Goal: Check status

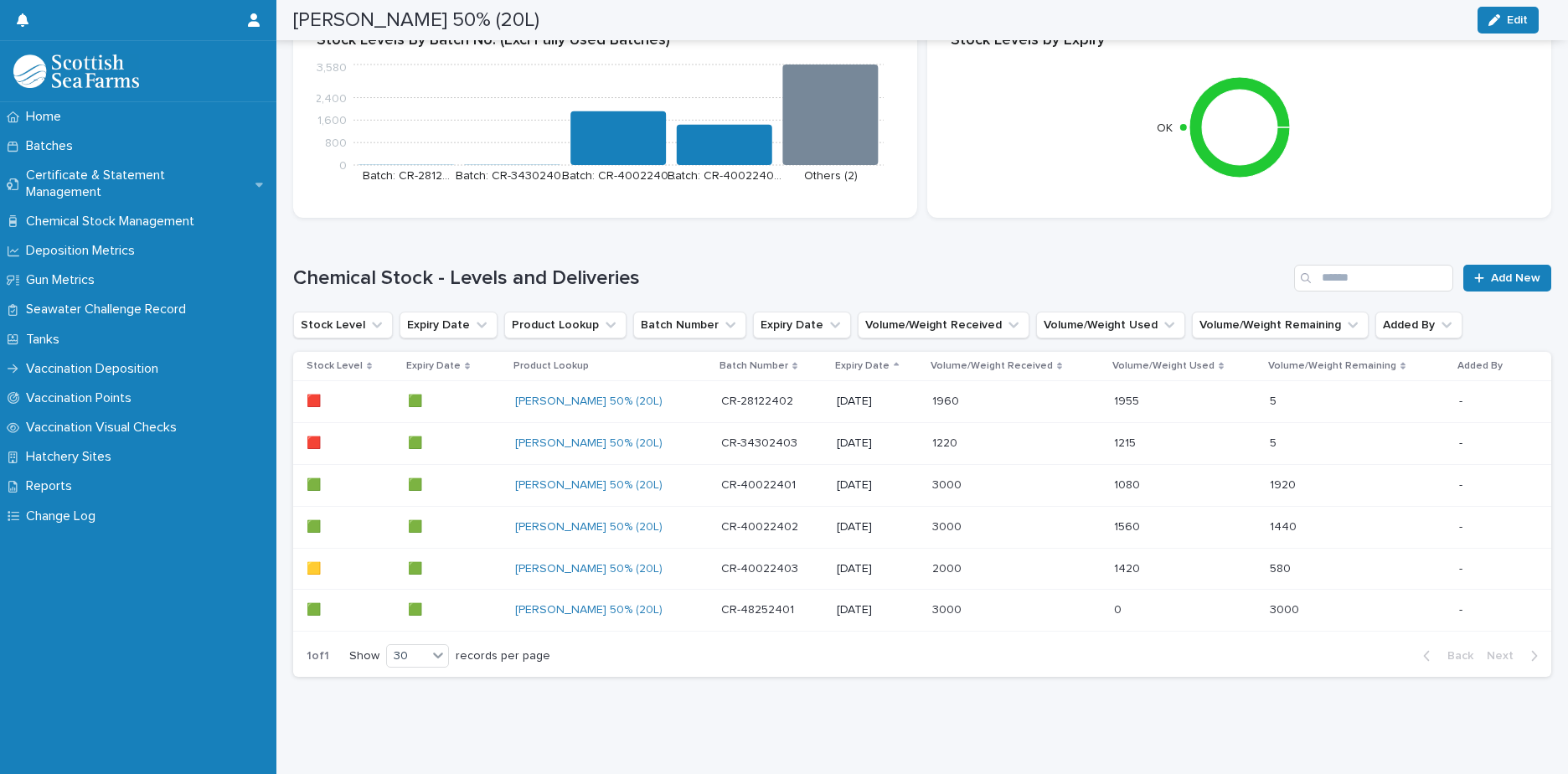
scroll to position [449, 0]
click at [612, 562] on link "[PERSON_NAME] 50% (20L)" at bounding box center [589, 569] width 147 height 14
click at [623, 562] on div "[PERSON_NAME] 50% (20L)" at bounding box center [612, 569] width 193 height 14
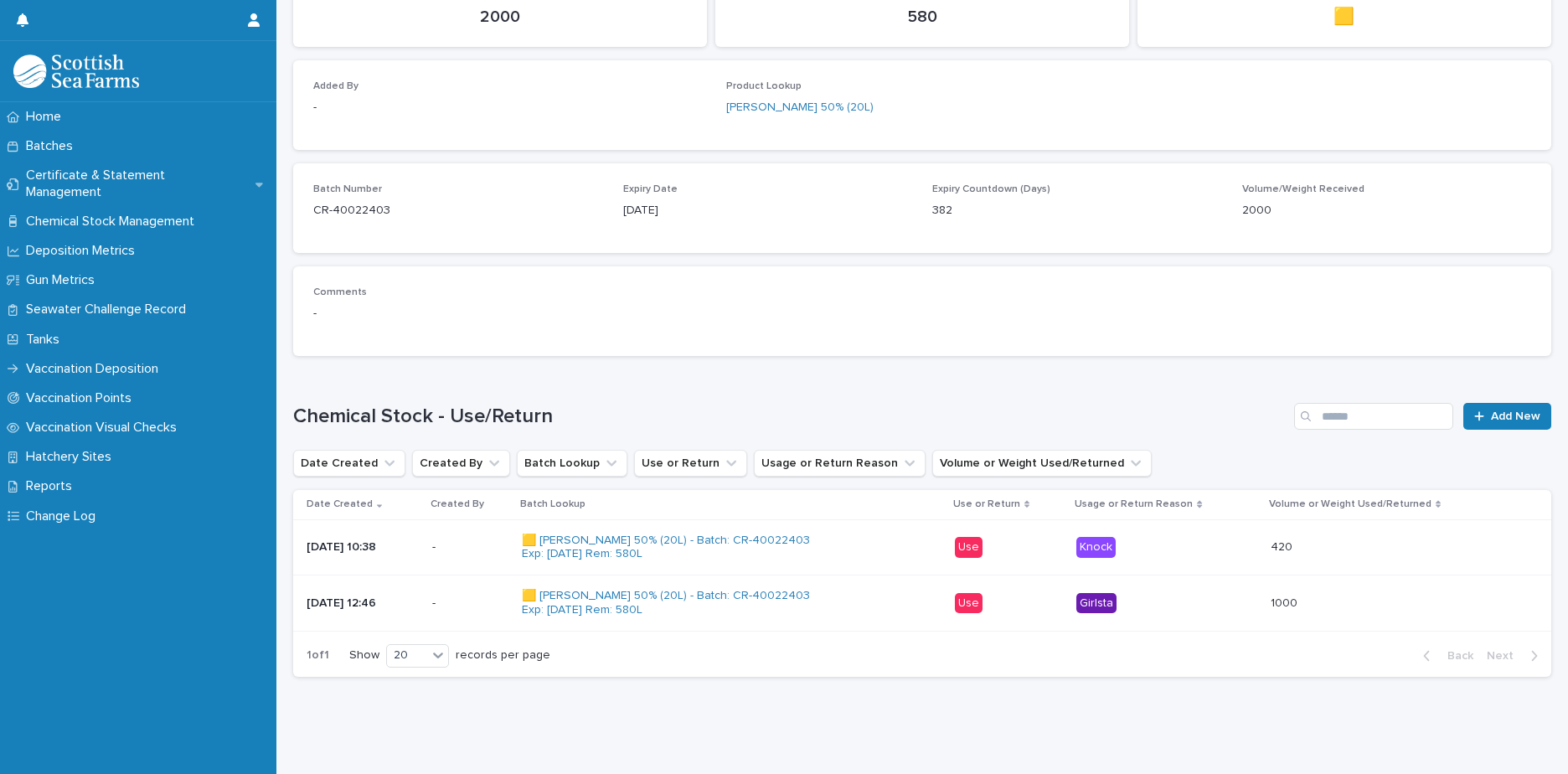
scroll to position [168, 0]
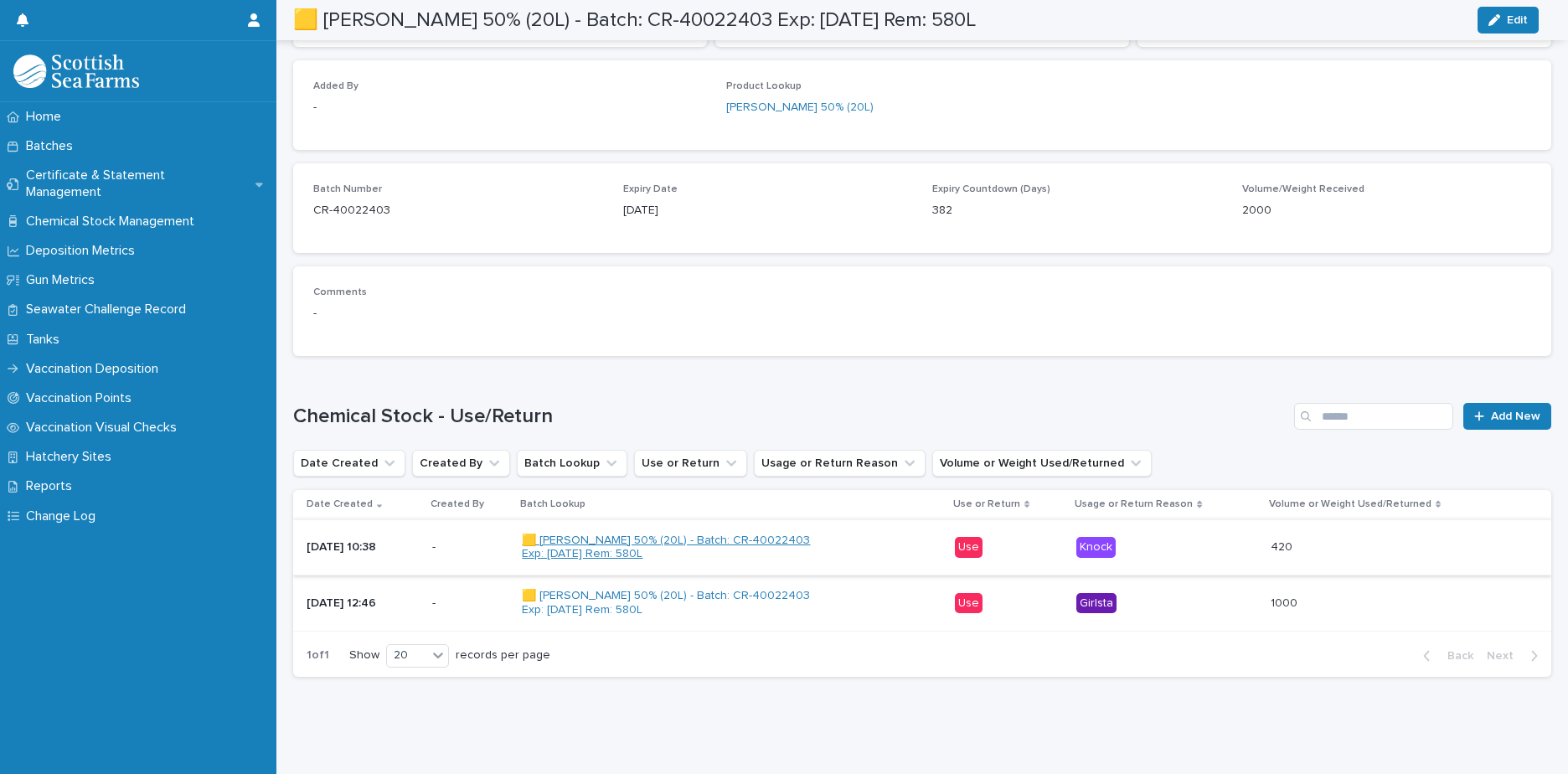
click at [724, 535] on link "🟨 [PERSON_NAME] 50% (20L) - Batch: CR-40022403 Exp: [DATE] Rem: 580L" at bounding box center [669, 548] width 293 height 29
click at [764, 534] on link "🟨 [PERSON_NAME] 50% (20L) - Batch: CR-40022403 Exp: [DATE] Rem: 580L" at bounding box center [669, 548] width 293 height 29
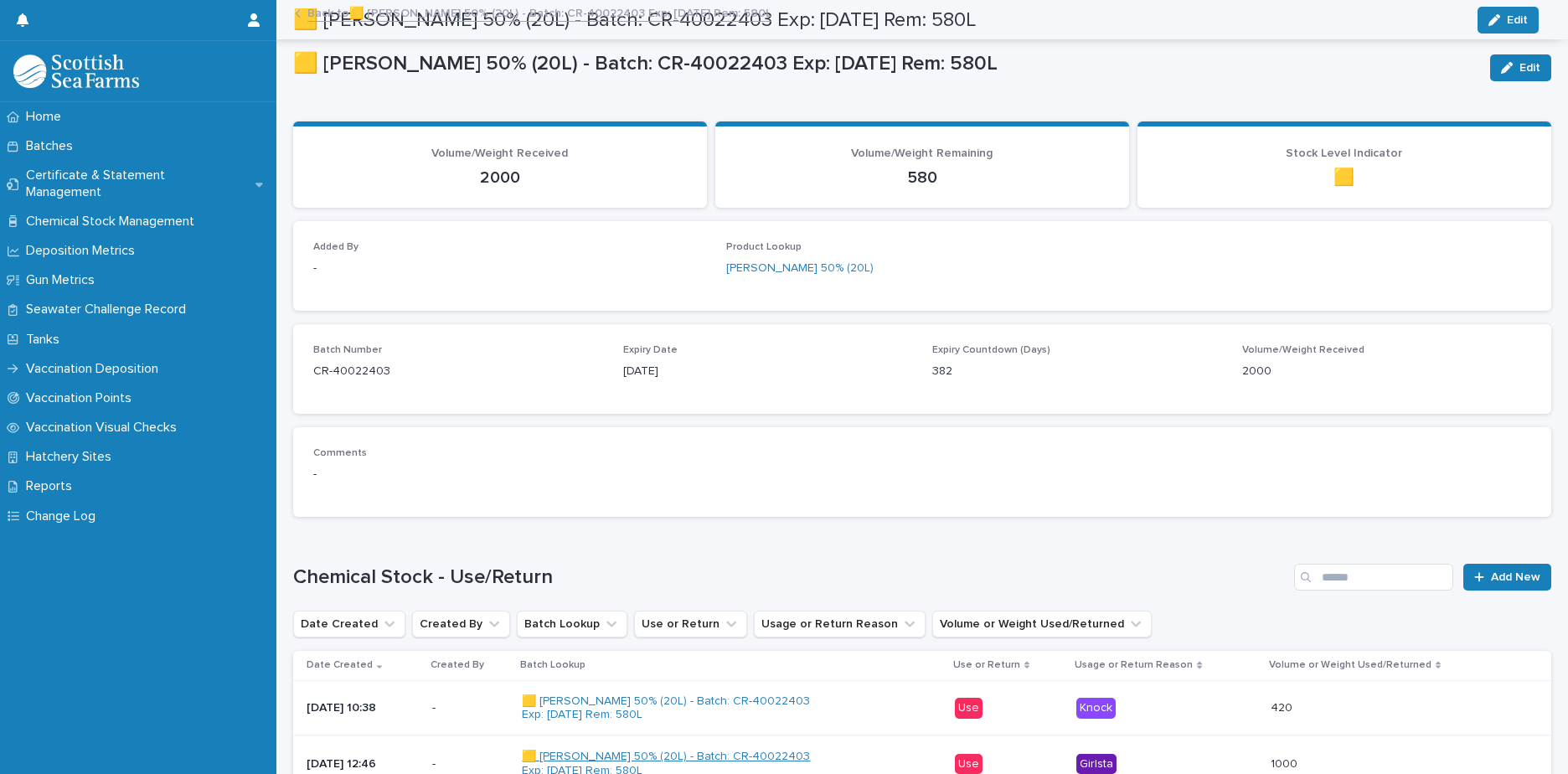
scroll to position [0, 0]
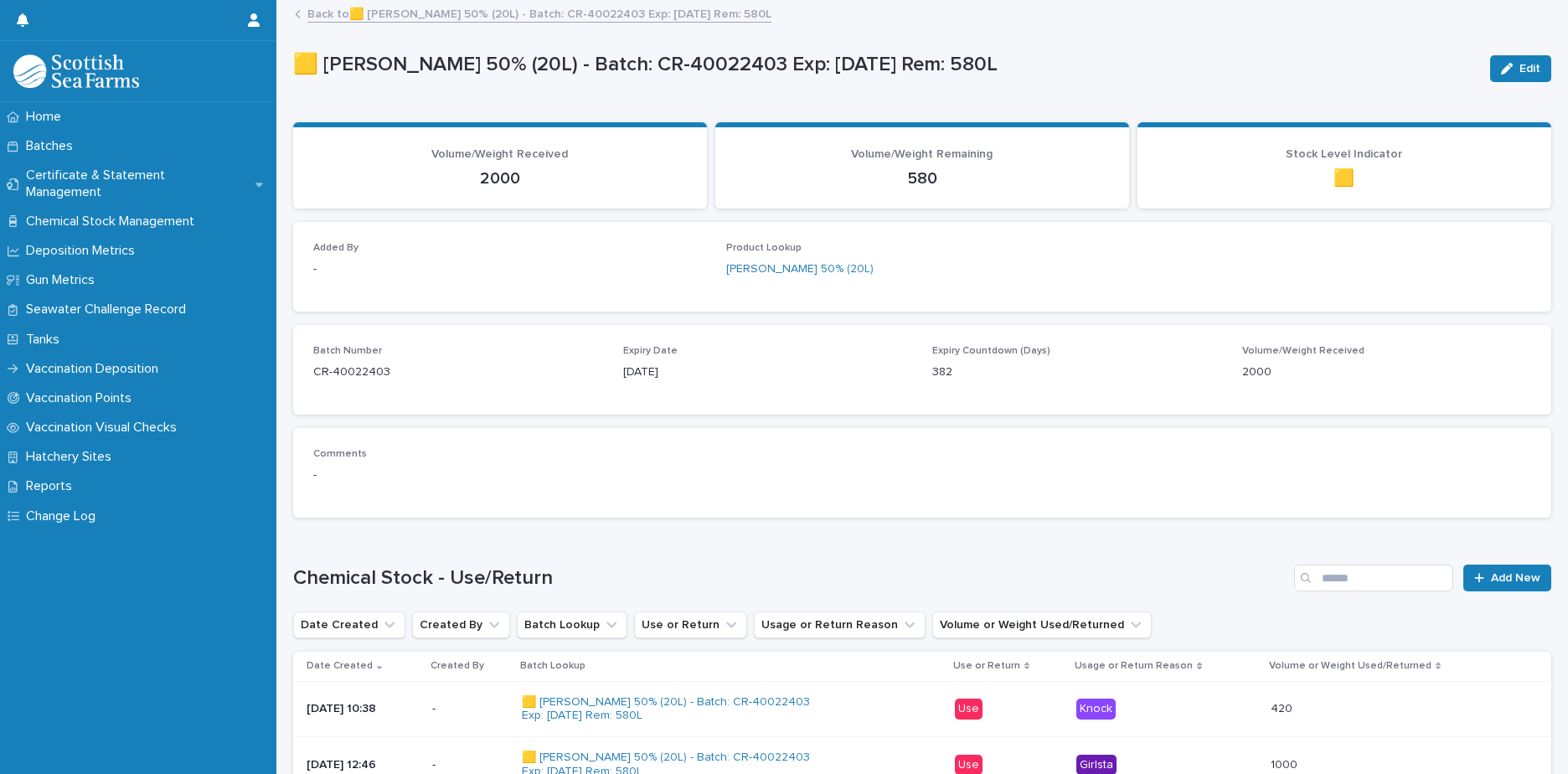
click at [313, 16] on link "Back to 🟨 [PERSON_NAME] 50% (20L) - Batch: CR-40022403 Exp: [DATE] Rem: 580L" at bounding box center [540, 13] width 465 height 19
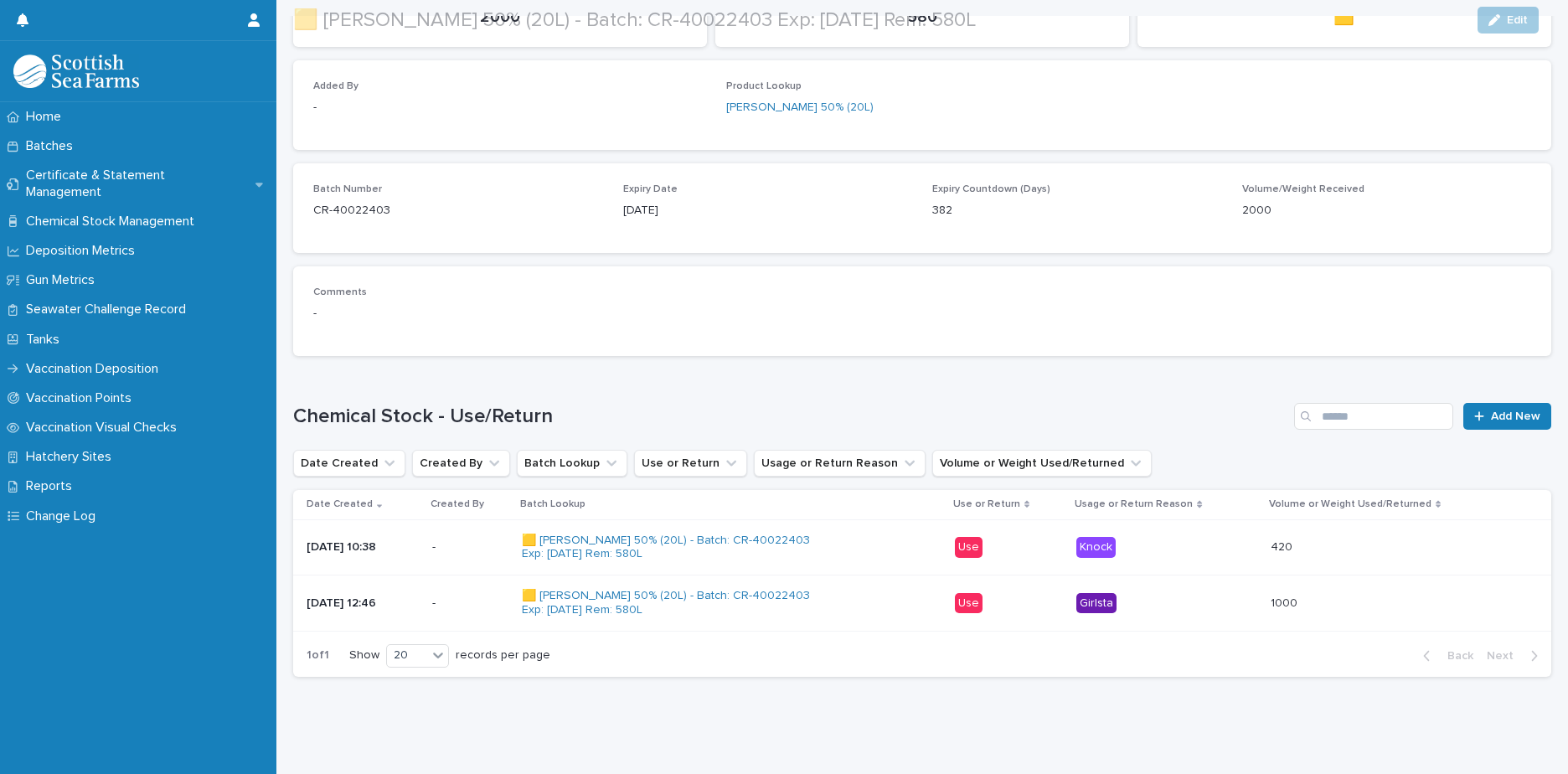
scroll to position [168, 0]
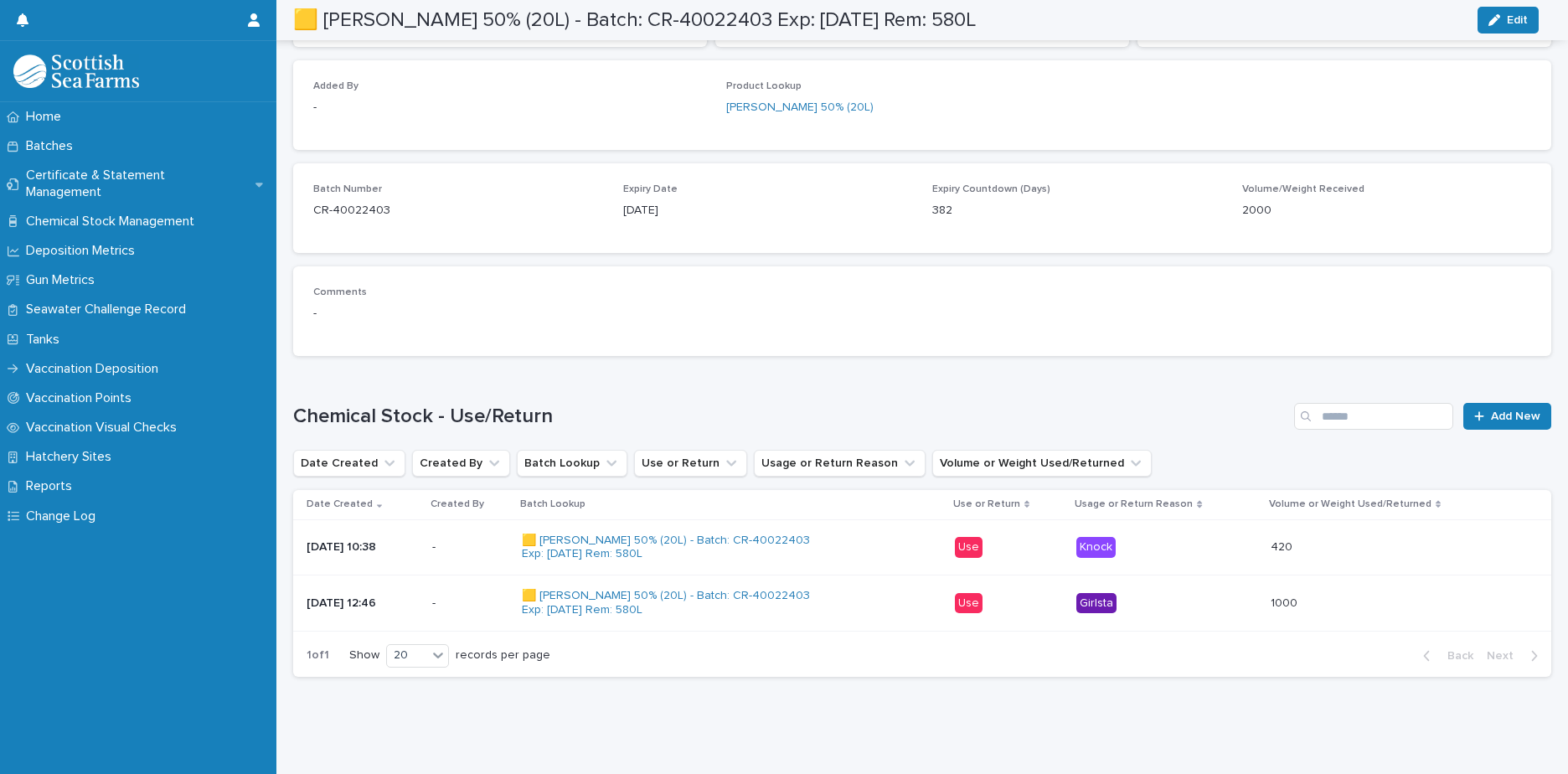
click at [702, 710] on div "Loading... Saving… Loading... Saving… 🟨 [PERSON_NAME] 50% (20L) - Batch: CR-400…" at bounding box center [922, 286] width 1275 height 893
